Goal: Check status: Check status

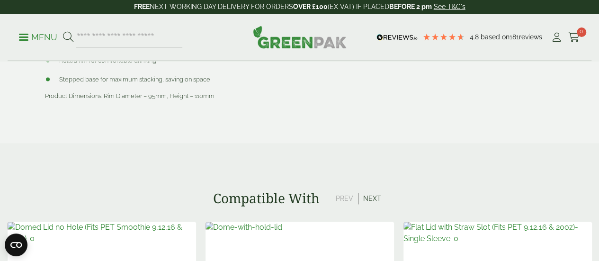
scroll to position [621, 0]
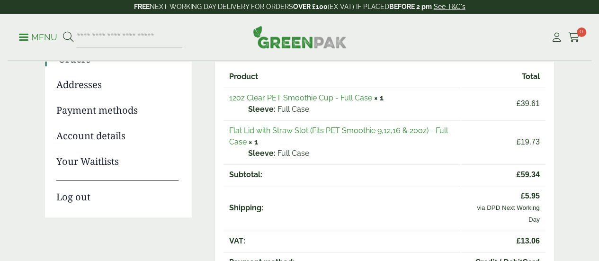
scroll to position [115, 0]
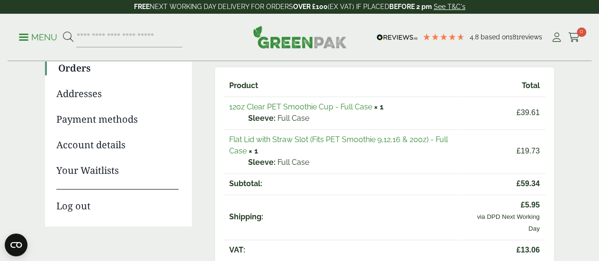
click at [364, 137] on link "Flat Lid with Straw Slot (Fits PET Smoothie 9,12,16 & 20oz) - Full Case" at bounding box center [338, 145] width 219 height 20
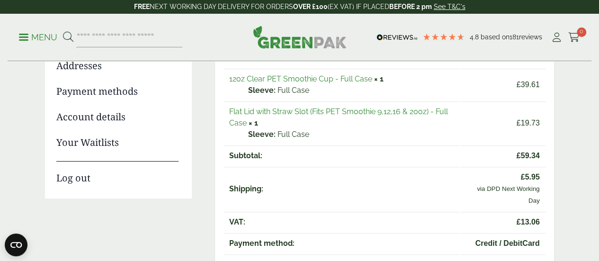
scroll to position [142, 0]
